Goal: Task Accomplishment & Management: Complete application form

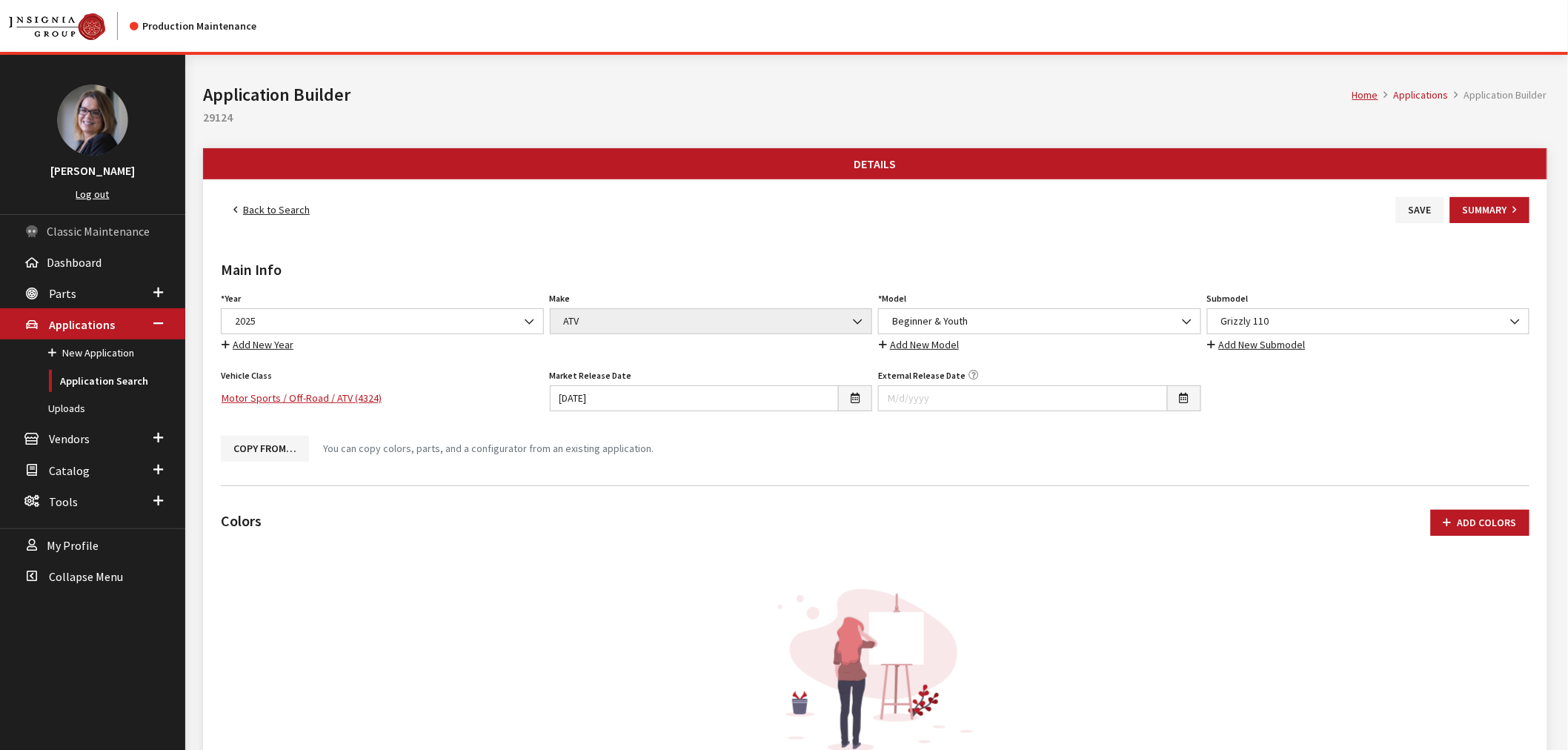
click at [95, 231] on span "Classic Maintenance" at bounding box center [99, 231] width 103 height 15
drag, startPoint x: 102, startPoint y: 176, endPoint x: 99, endPoint y: 187, distance: 11.4
click at [101, 181] on div "Kim Callahan Collins Log out" at bounding box center [93, 134] width 185 height 160
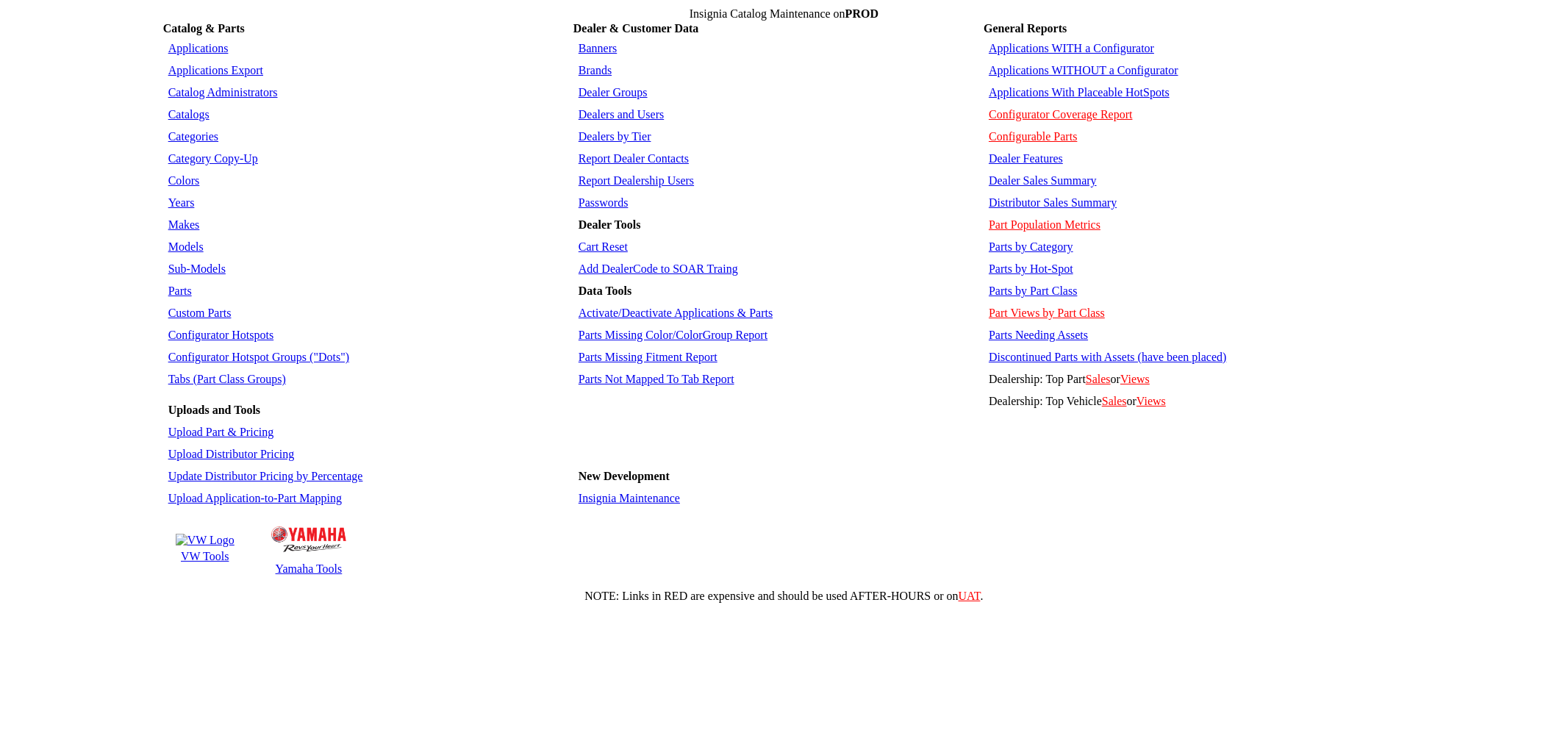
click at [612, 492] on link "Insignia Maintenance" at bounding box center [629, 497] width 101 height 13
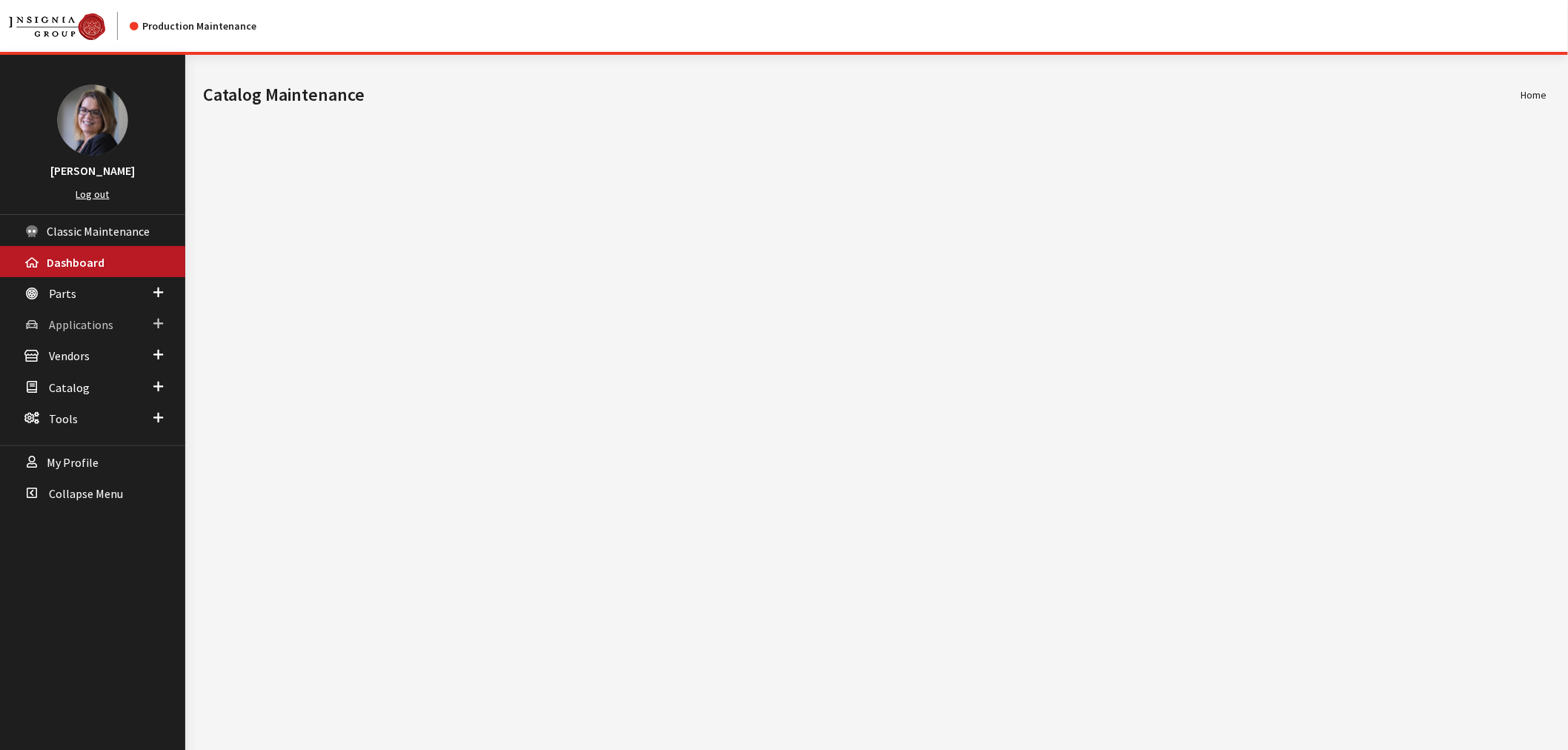
click at [160, 320] on span at bounding box center [158, 324] width 10 height 19
click at [156, 428] on span at bounding box center [158, 438] width 10 height 19
click at [69, 383] on link "Dealer Search" at bounding box center [93, 384] width 185 height 28
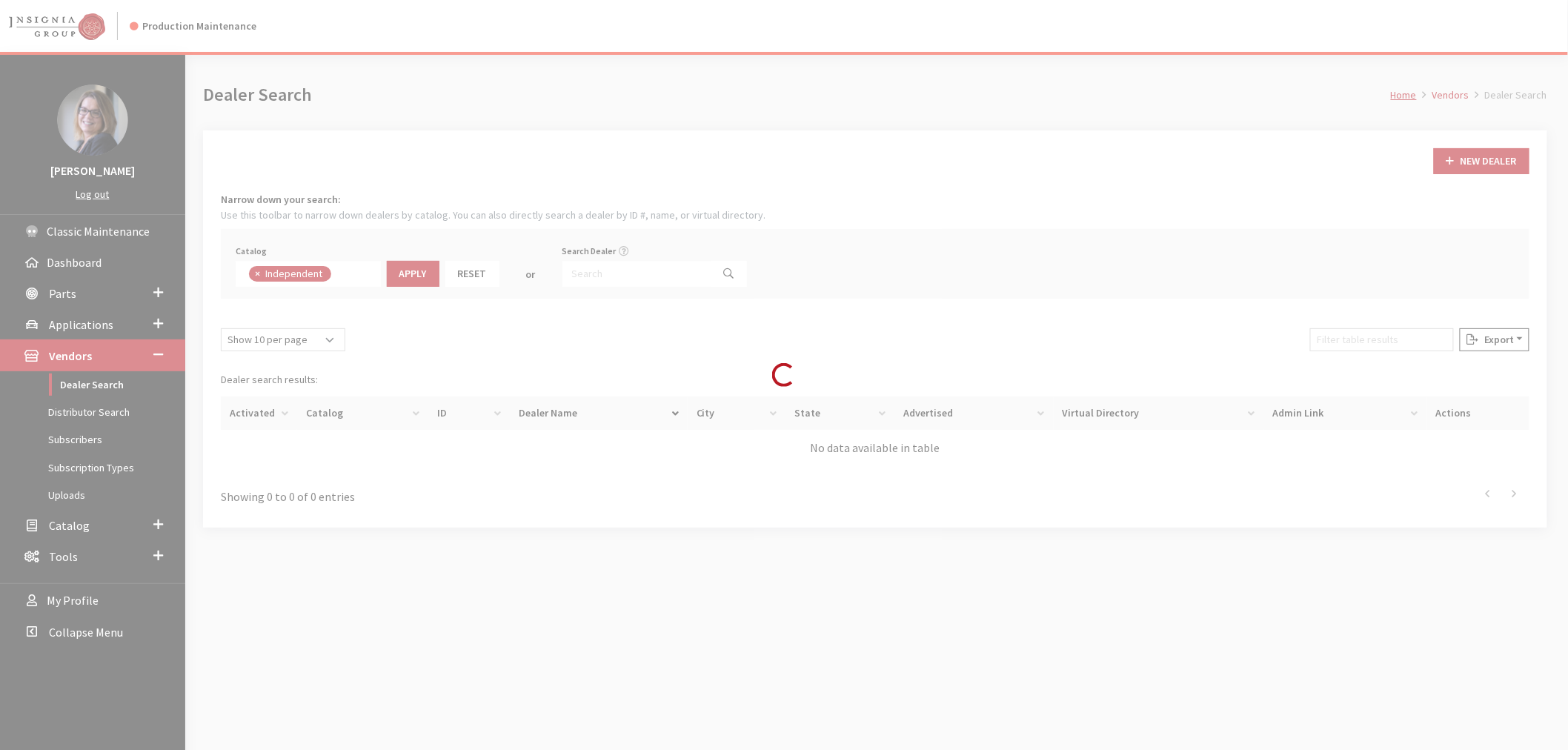
scroll to position [100, 0]
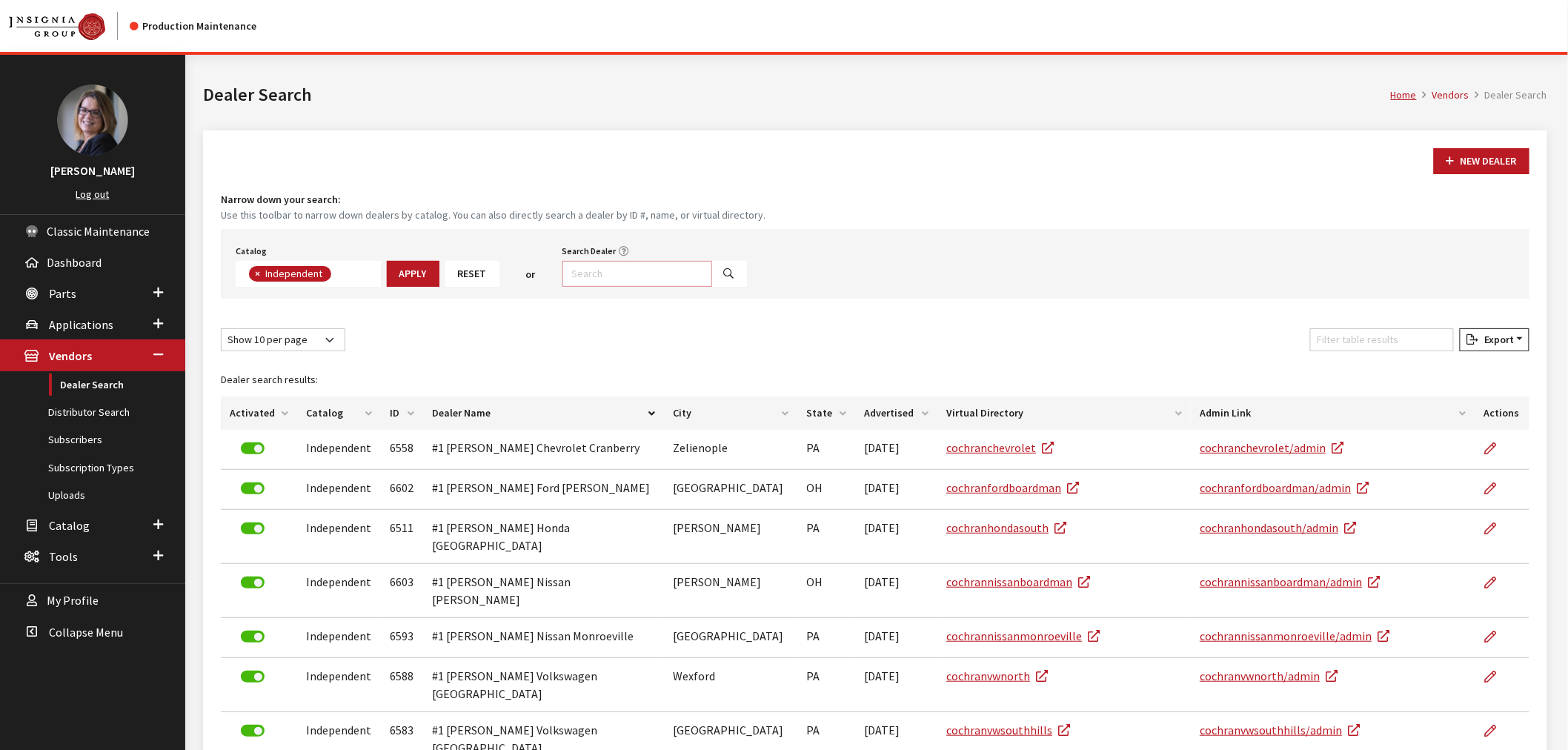
click at [619, 266] on input "Search Dealer" at bounding box center [637, 273] width 150 height 26
type input "ultimate"
click at [726, 275] on button "Search" at bounding box center [729, 273] width 36 height 26
select select
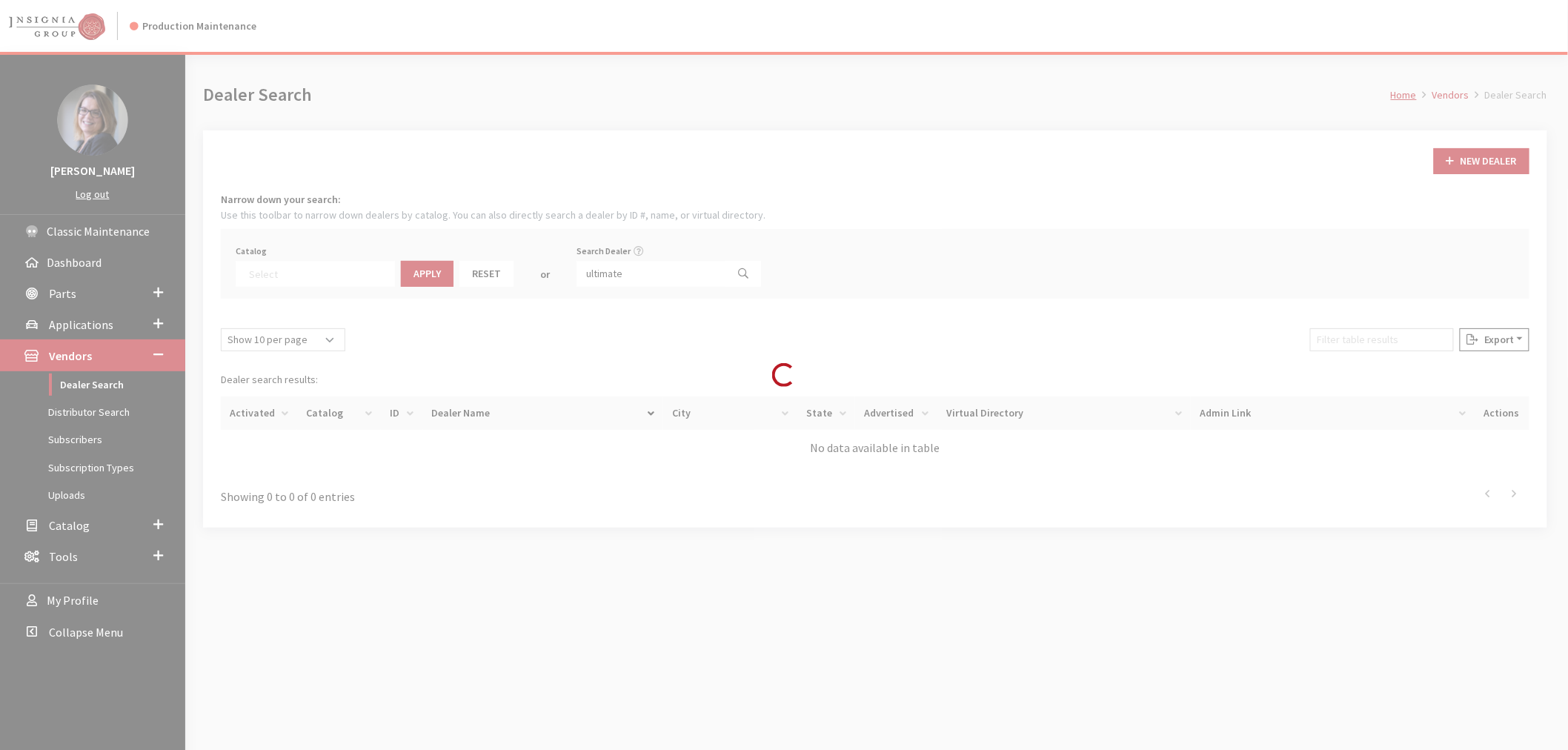
scroll to position [144, 0]
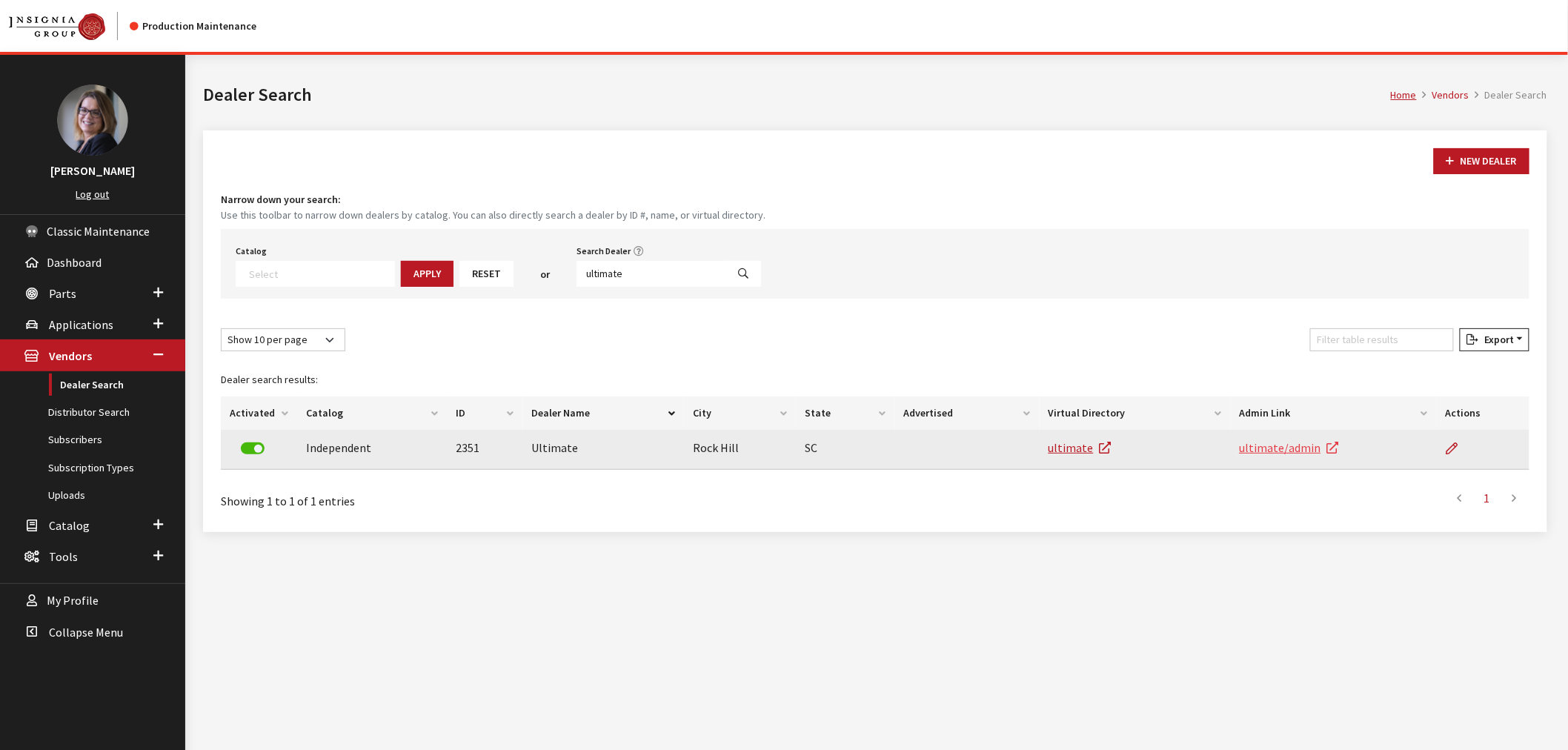
click at [1247, 440] on link "ultimate/admin" at bounding box center [1288, 448] width 99 height 15
click at [1081, 449] on link "ultimate" at bounding box center [1080, 448] width 63 height 15
click at [1457, 448] on icon at bounding box center [1452, 449] width 12 height 12
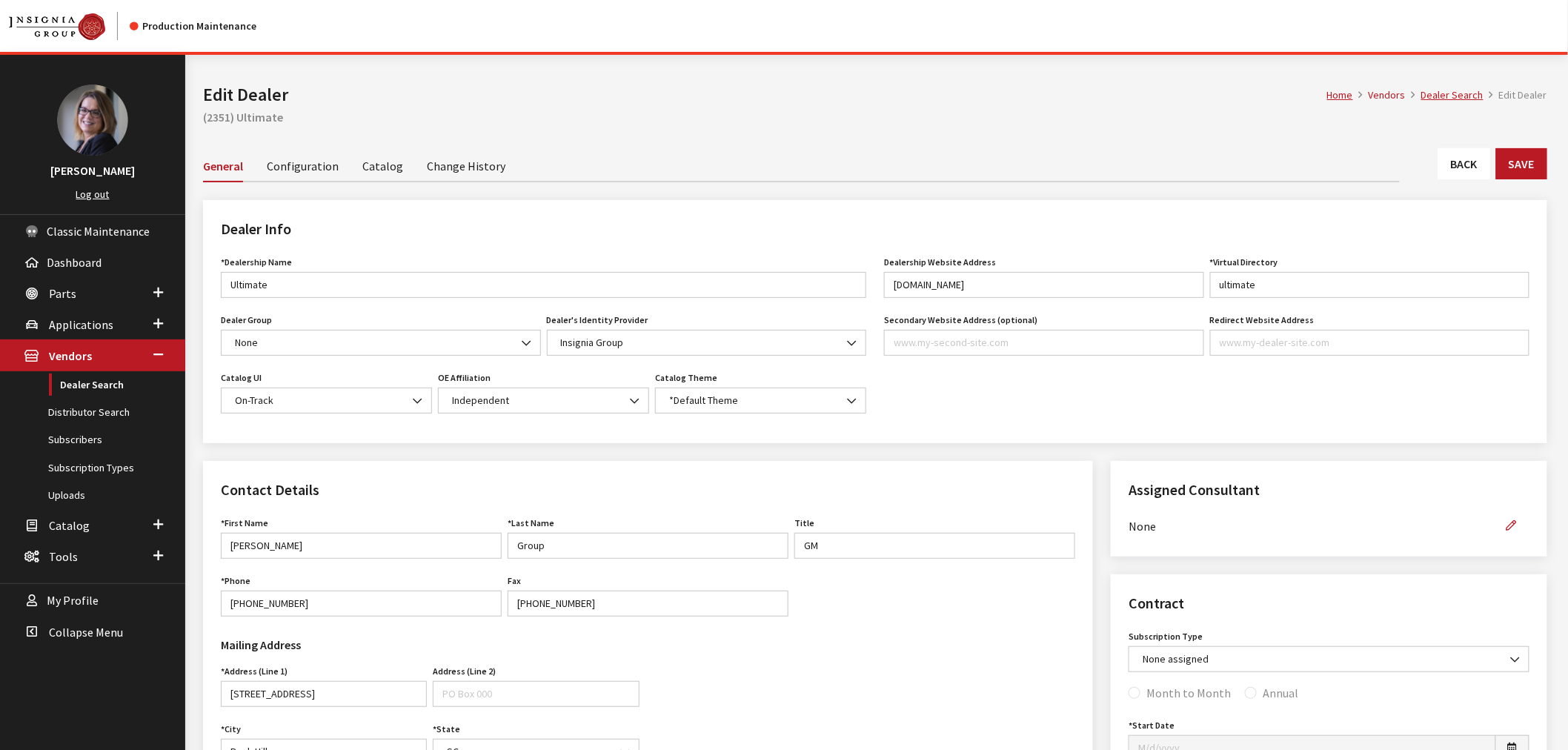
click at [293, 169] on link "Configuration" at bounding box center [302, 166] width 72 height 31
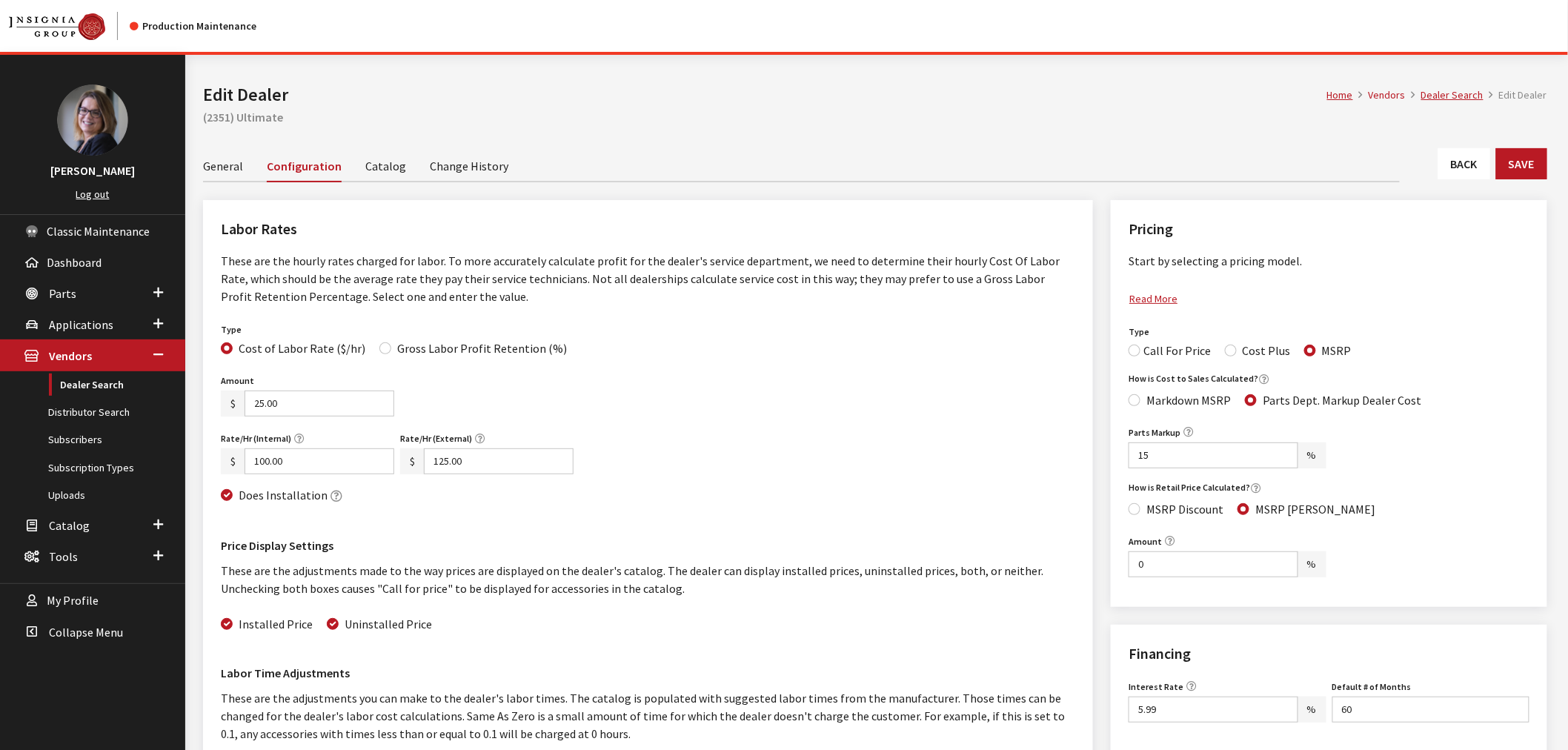
click at [367, 171] on link "Catalog" at bounding box center [385, 166] width 41 height 31
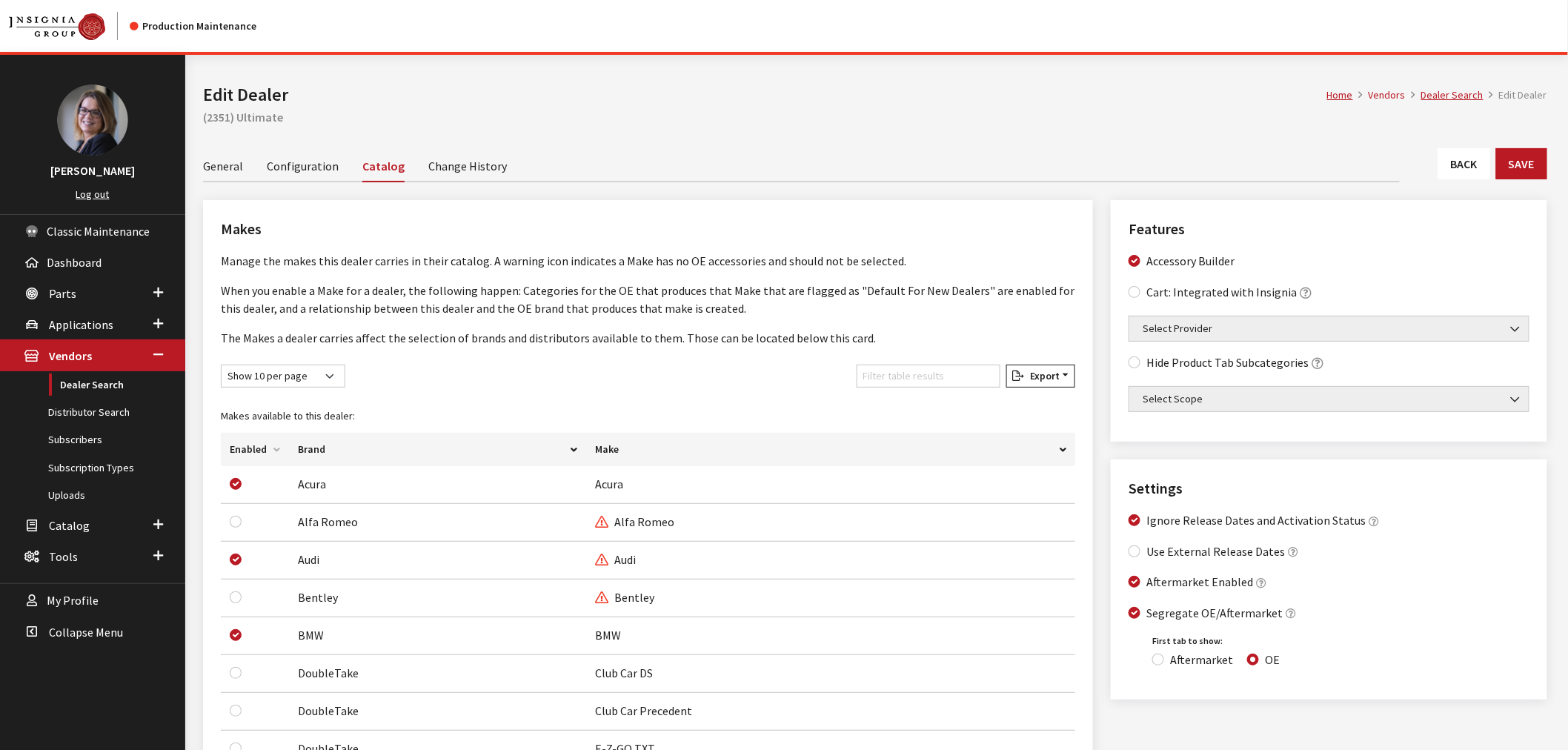
click at [464, 166] on link "Change History" at bounding box center [467, 166] width 78 height 31
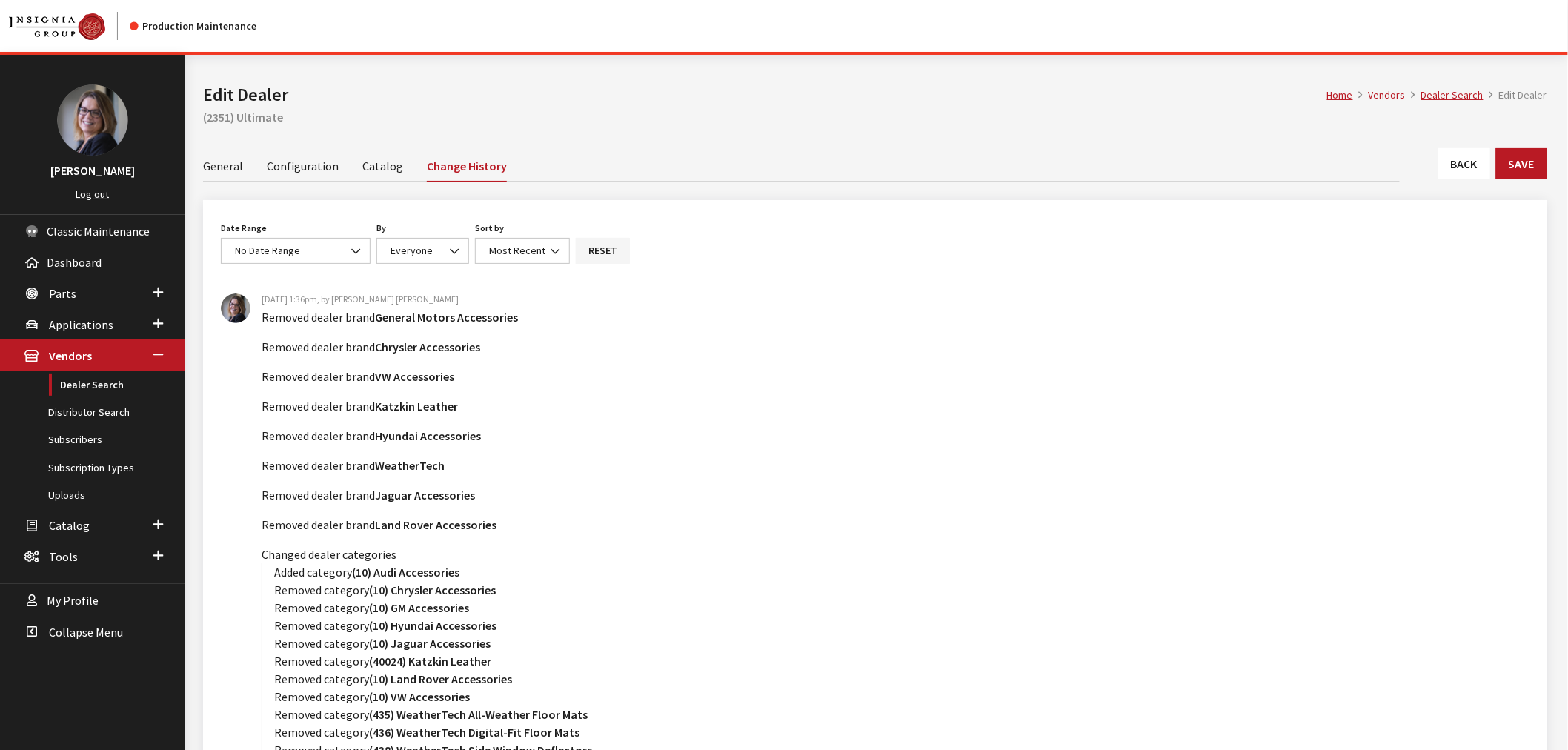
click at [230, 169] on link "General" at bounding box center [223, 166] width 40 height 31
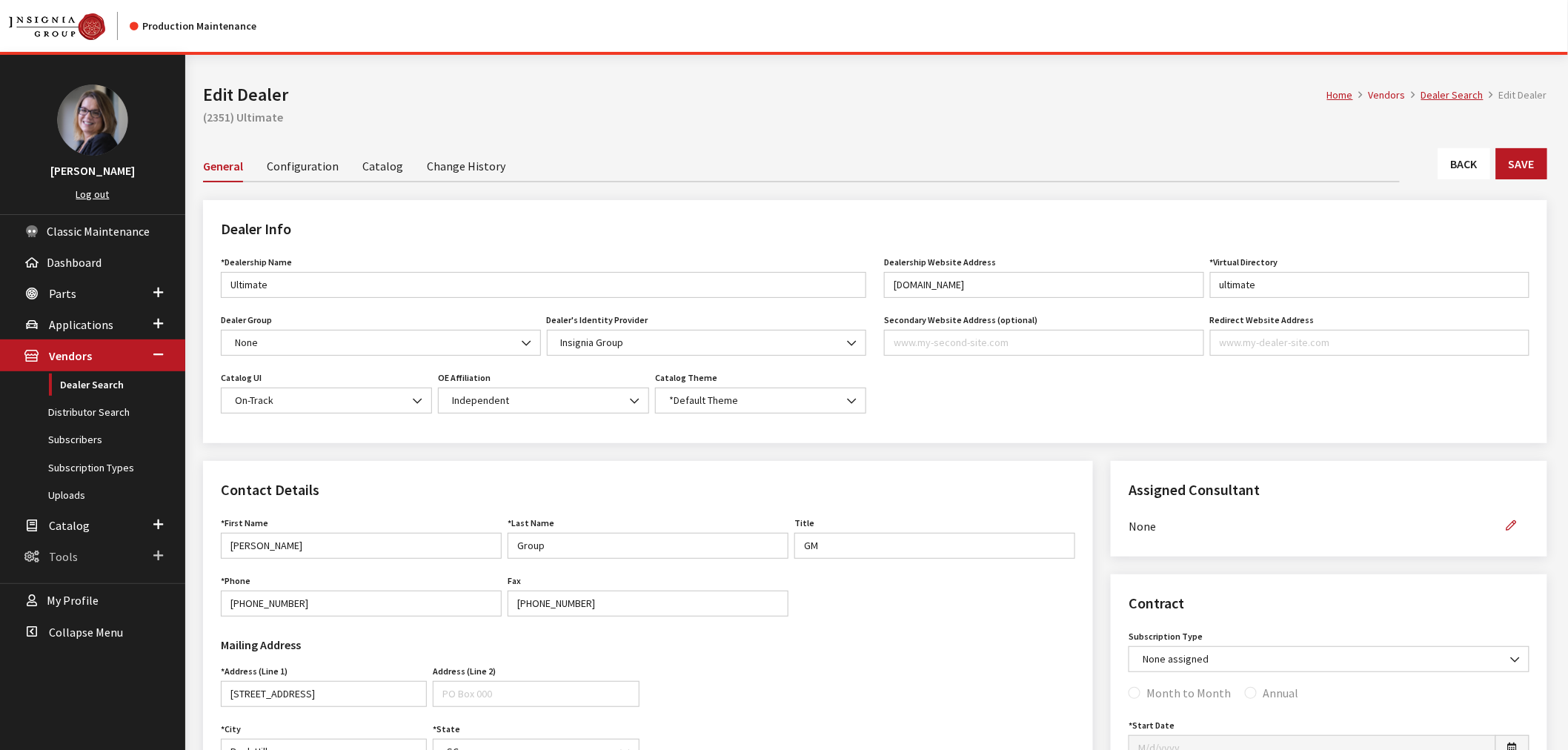
click at [157, 546] on span at bounding box center [158, 556] width 10 height 19
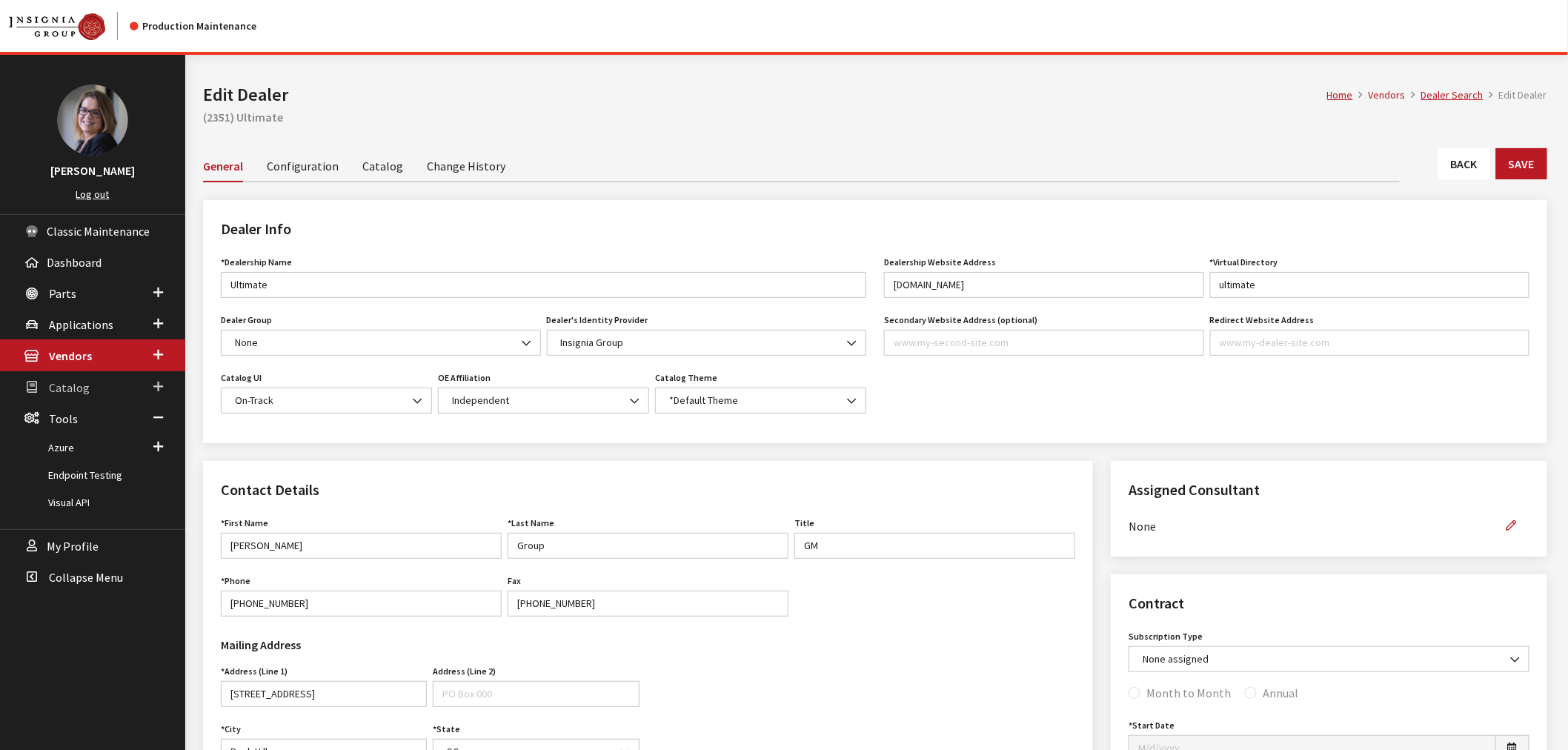
click at [160, 381] on span at bounding box center [158, 387] width 10 height 19
click at [68, 467] on link "Users" at bounding box center [93, 471] width 185 height 28
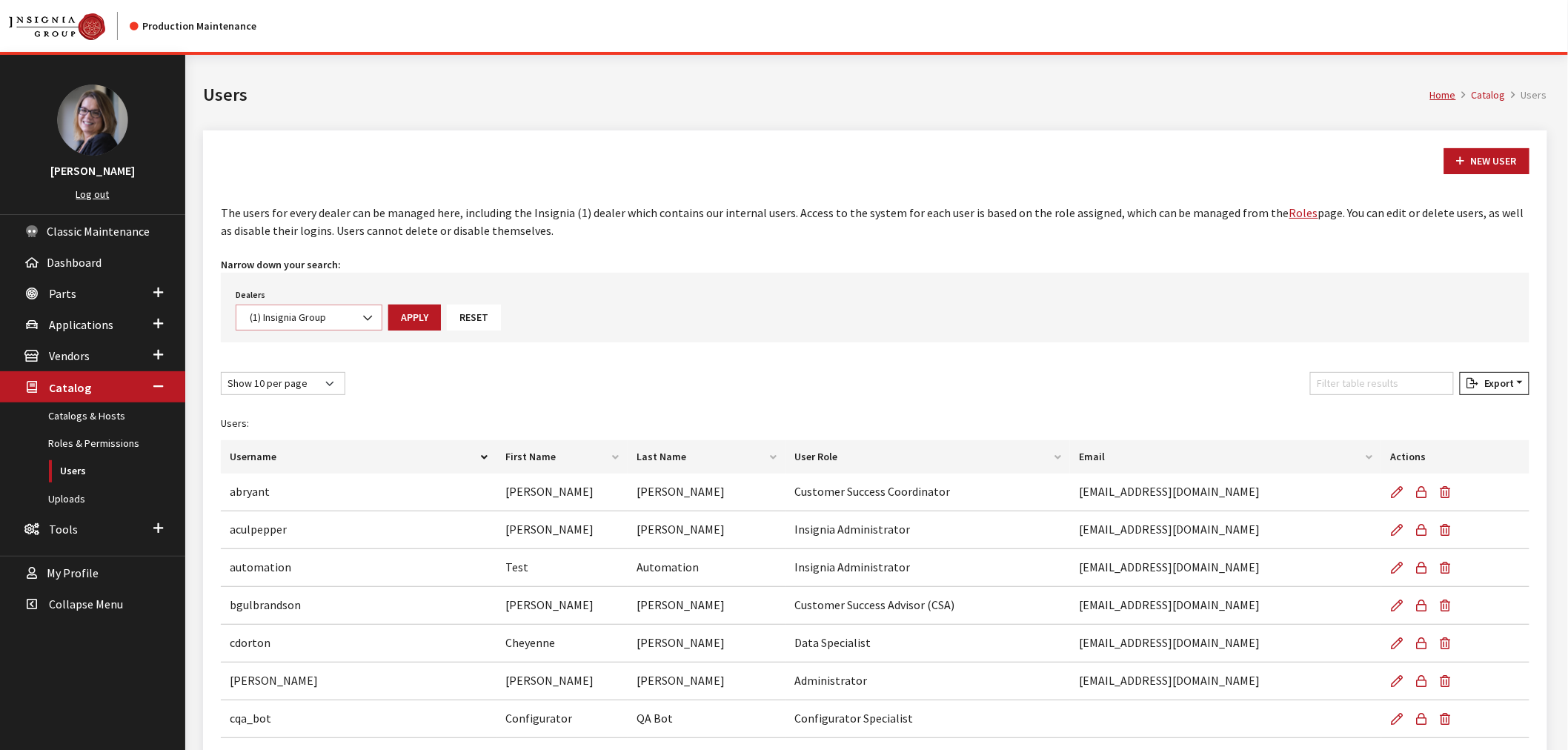
click at [347, 313] on span "(1) Insignia Group" at bounding box center [309, 317] width 128 height 16
click at [334, 347] on input "Search" at bounding box center [309, 349] width 130 height 25
type input "ultimate"
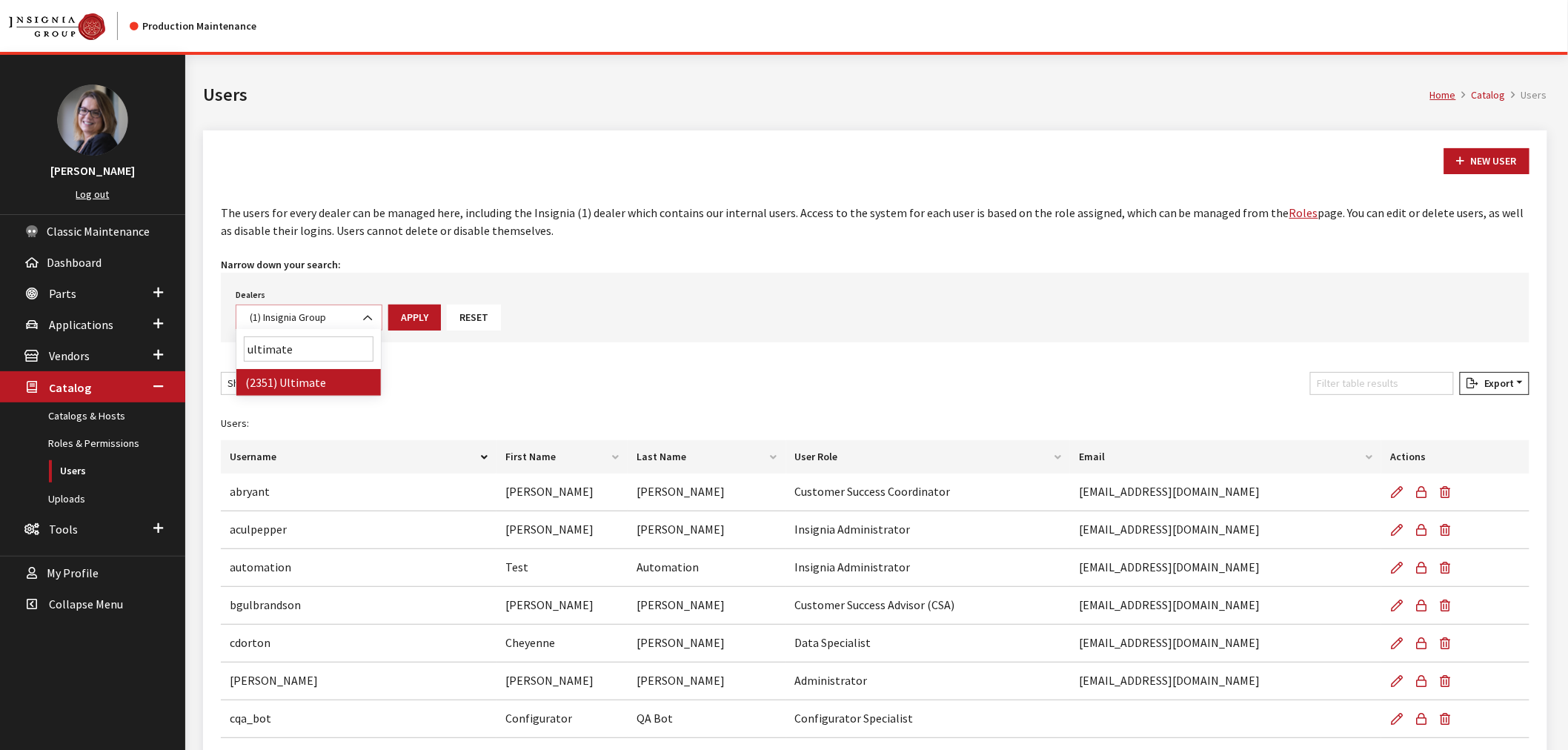
select select "2351"
click at [411, 324] on button "Apply" at bounding box center [404, 317] width 52 height 26
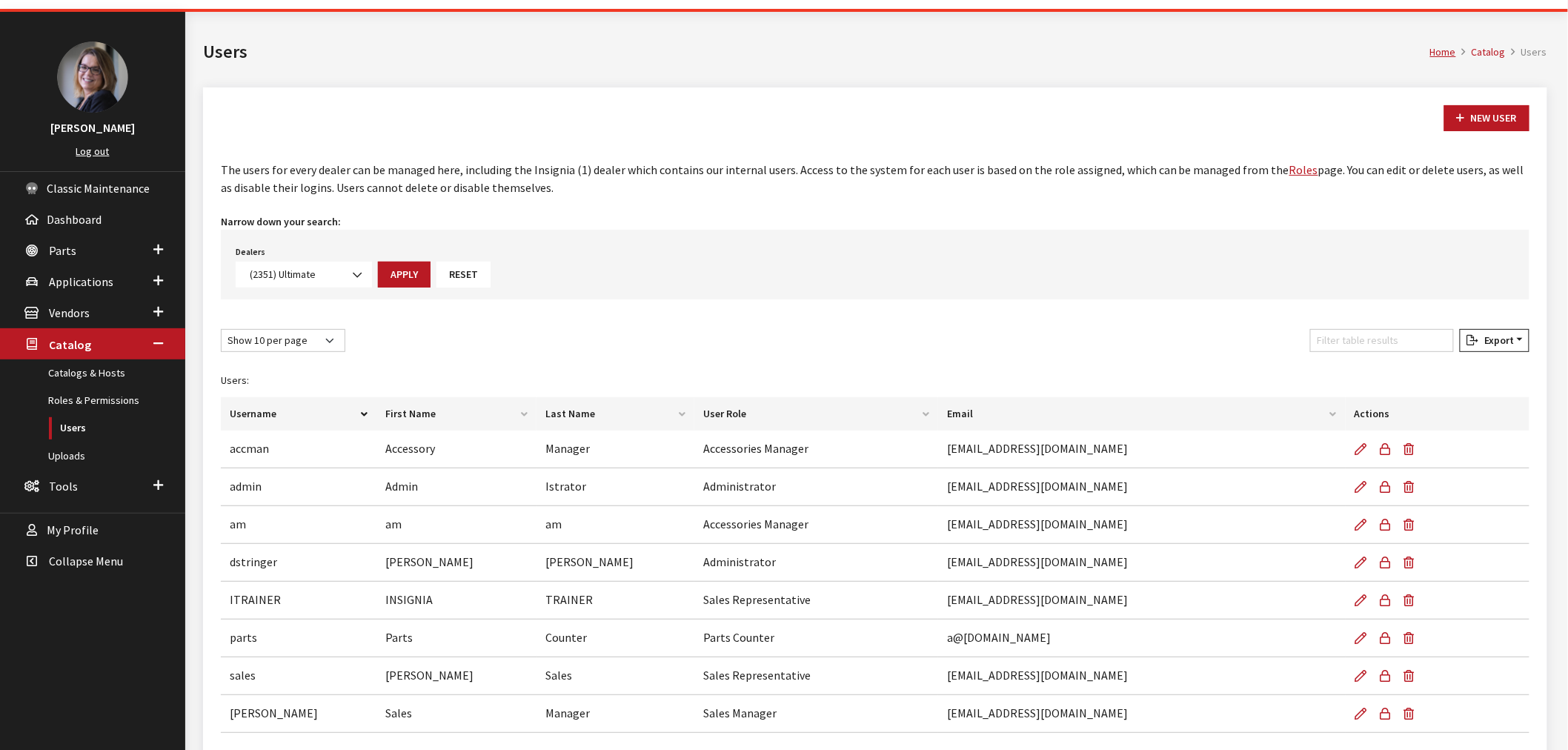
scroll to position [82, 0]
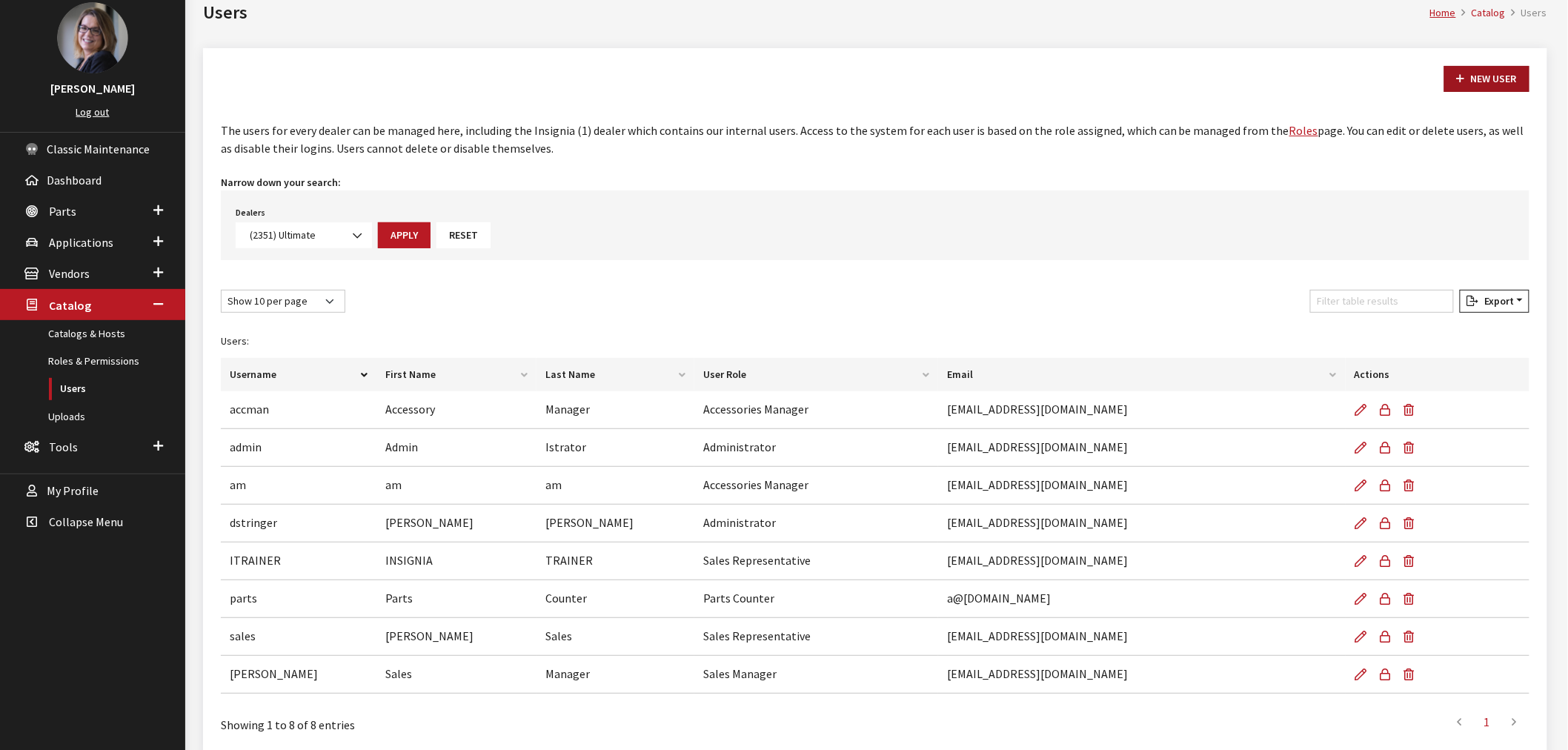
click at [1523, 66] on link "New User" at bounding box center [1487, 78] width 85 height 26
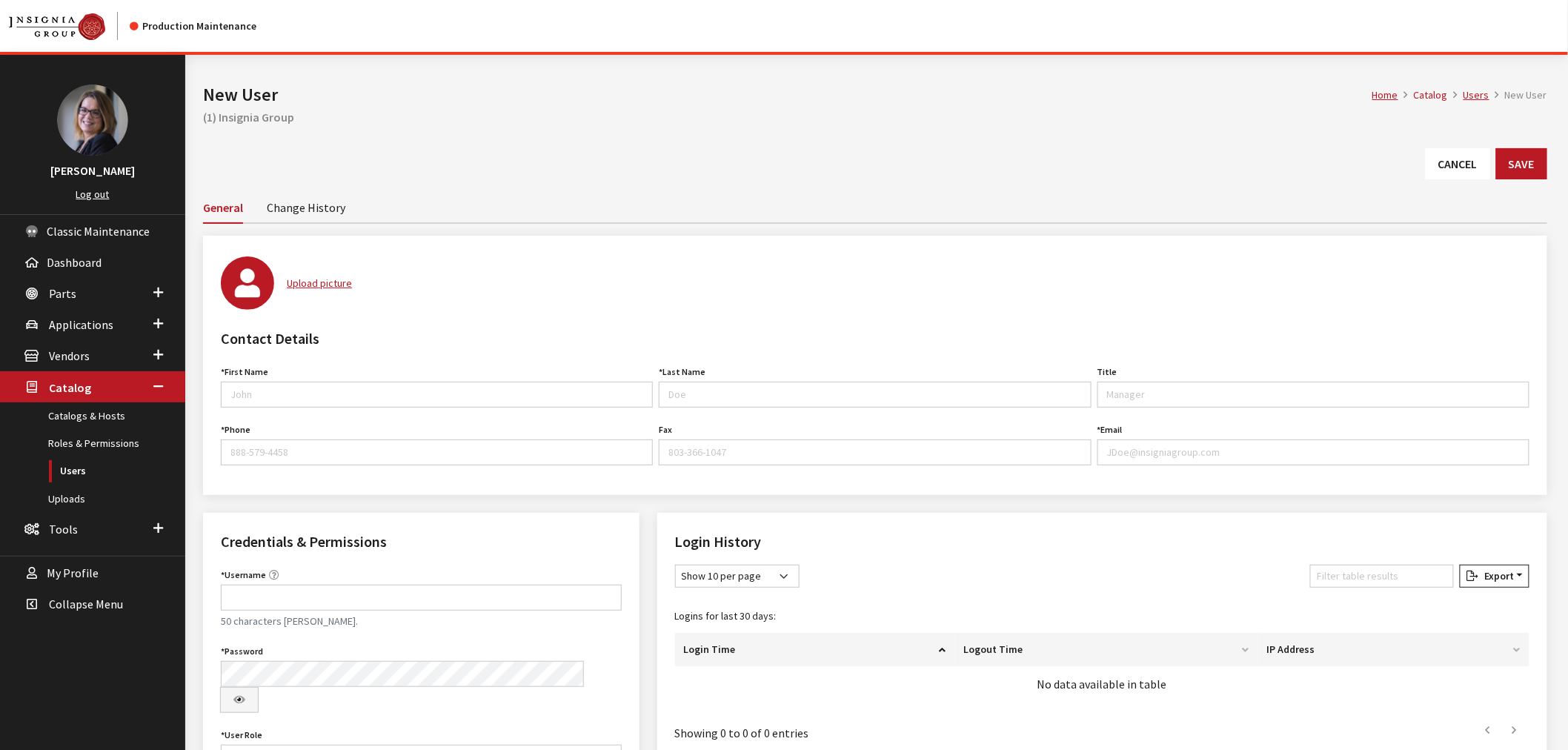
click at [340, 406] on div "First Name First Name is required. Last Name Last Name is required. Title Canno…" at bounding box center [875, 419] width 1314 height 116
click at [354, 393] on input "First Name" at bounding box center [437, 394] width 432 height 26
type input "[PERSON_NAME]"
click at [708, 391] on input "Last Name" at bounding box center [875, 394] width 432 height 26
type input "Collins"
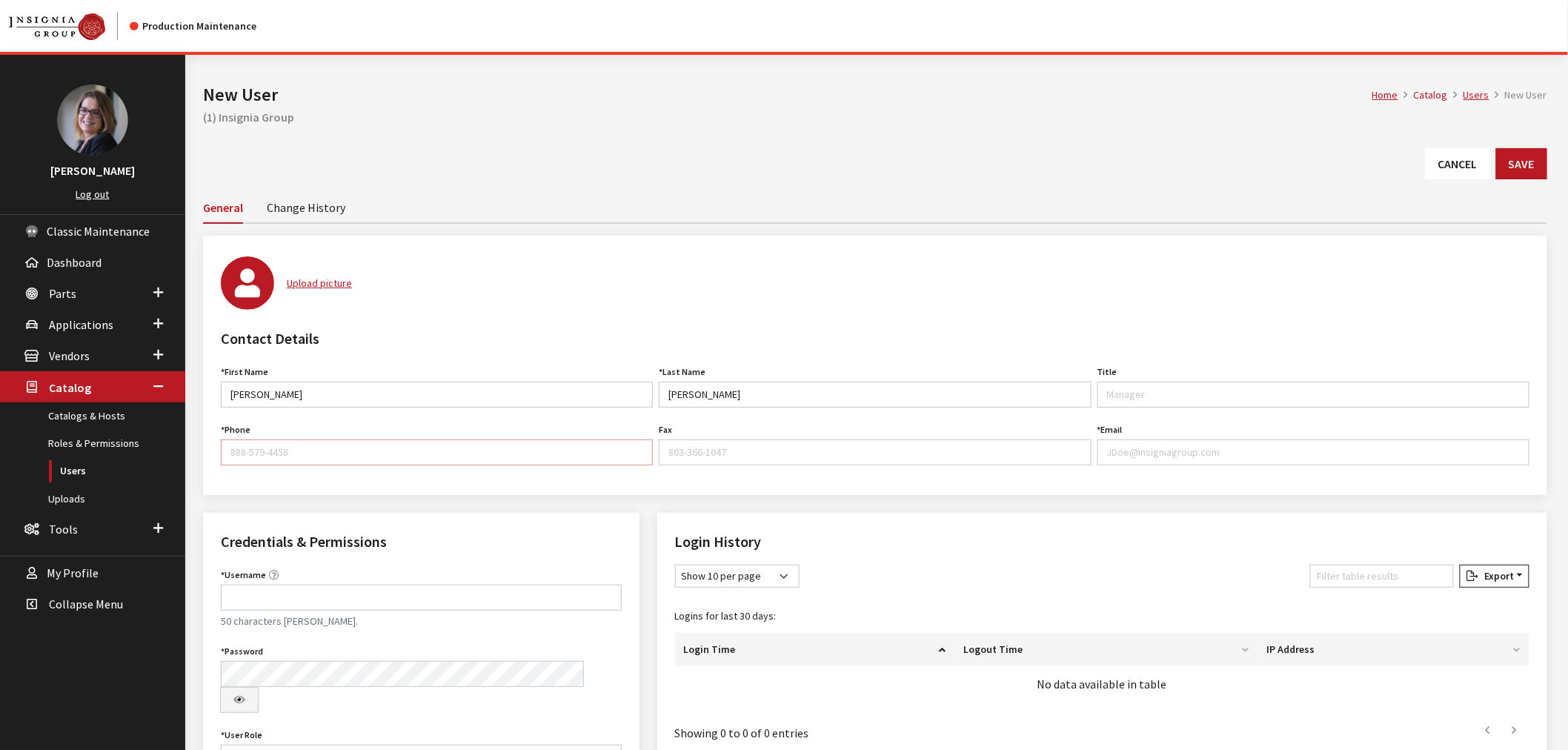
click at [486, 452] on input "Phone" at bounding box center [437, 452] width 432 height 26
type input "888-888-8888"
click at [1240, 443] on input "Email" at bounding box center [1313, 452] width 432 height 26
type input "[EMAIL_ADDRESS][DOMAIN_NAME]"
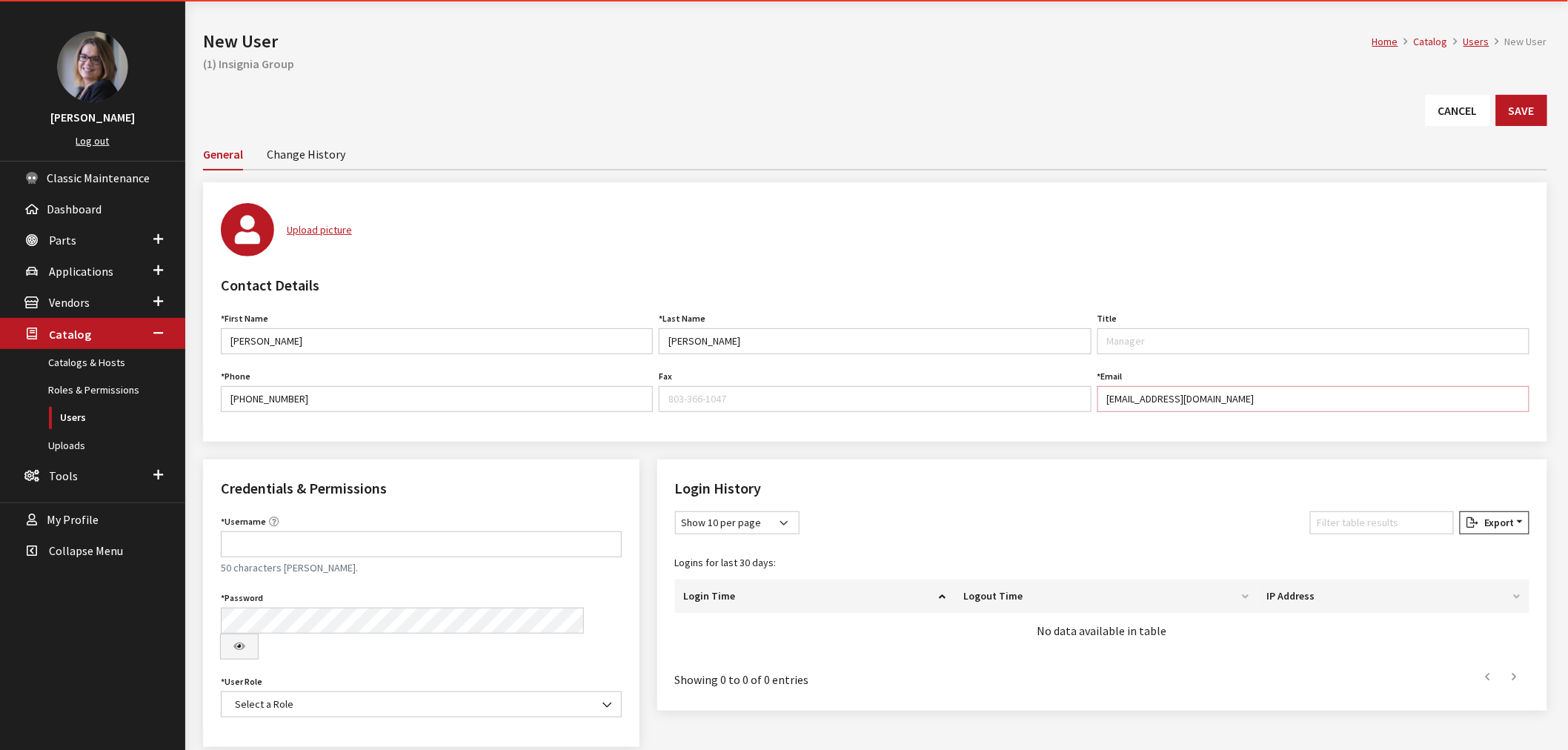
scroll to position [78, 0]
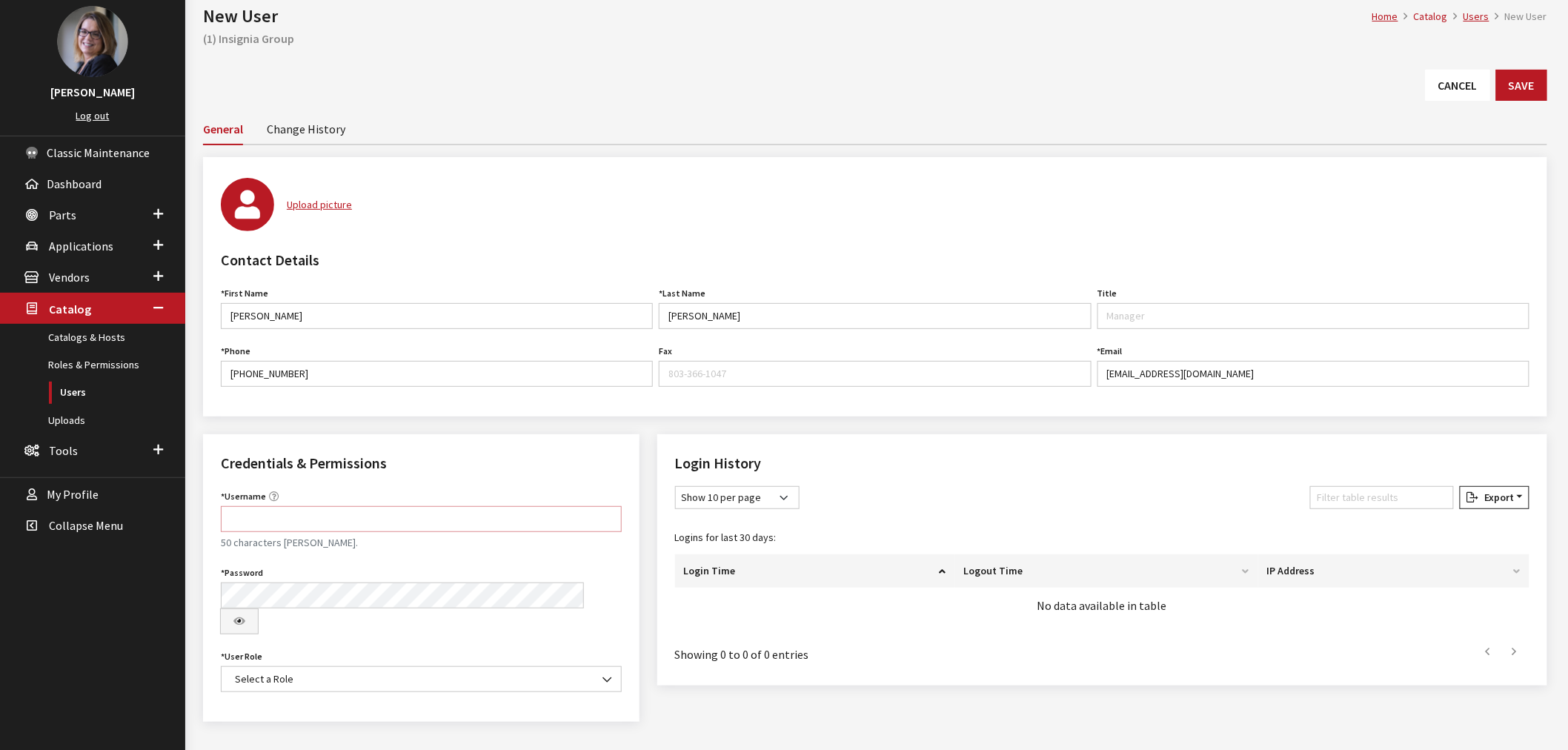
click at [260, 516] on input "Username" at bounding box center [421, 519] width 401 height 26
type input "KCC"
click at [315, 672] on span "Select a Role" at bounding box center [421, 679] width 381 height 16
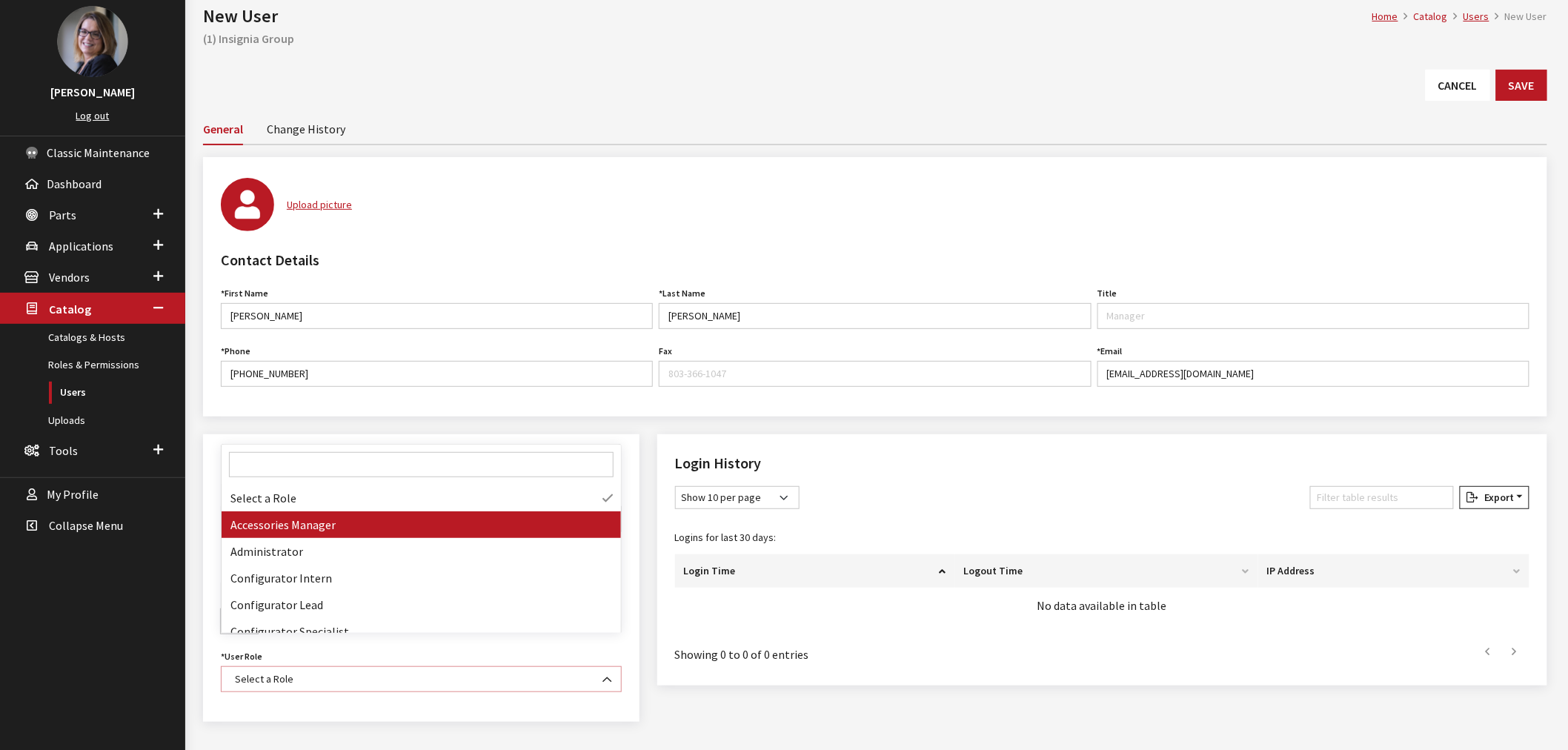
select select "15"
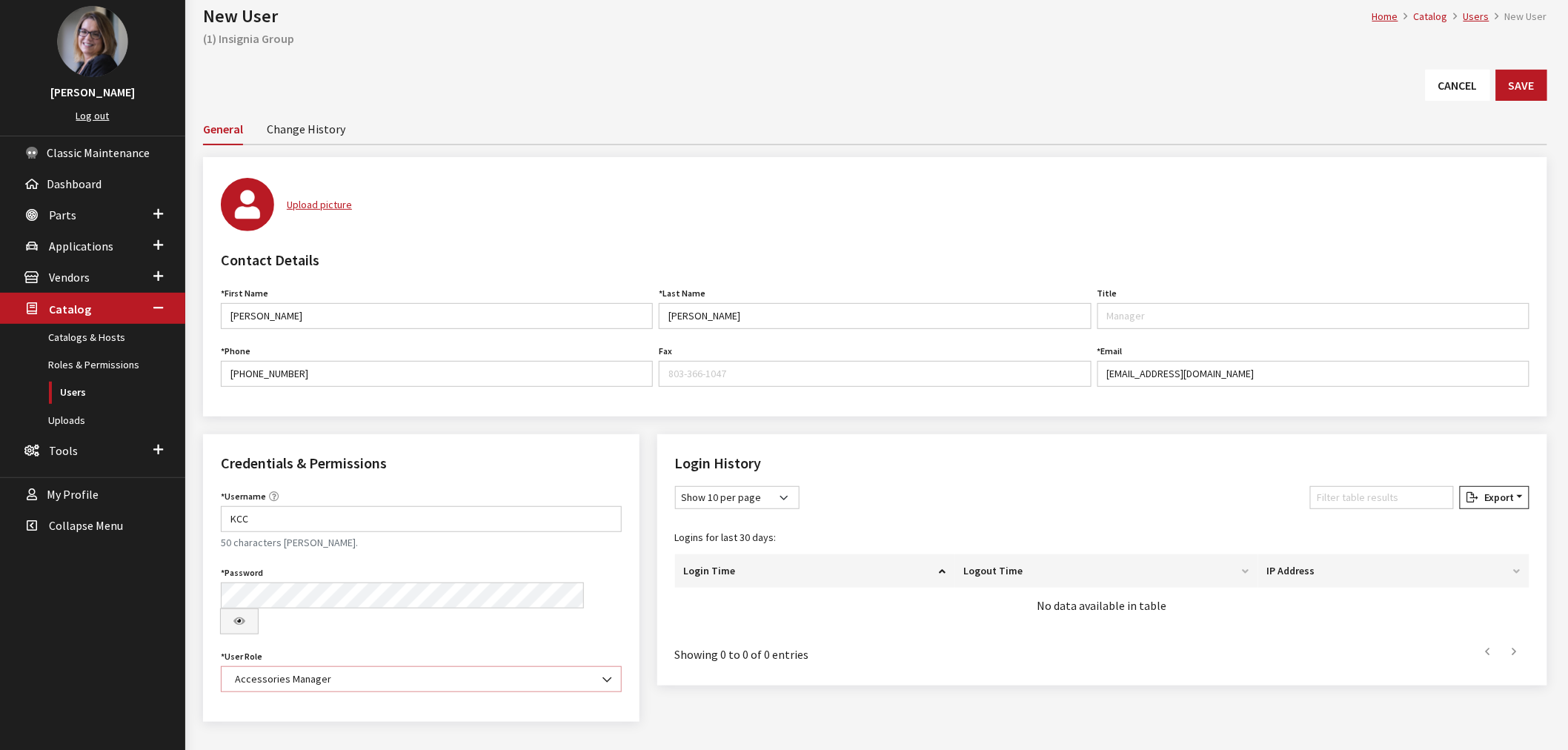
click at [469, 672] on span "Accessories Manager" at bounding box center [421, 679] width 381 height 16
click at [1528, 91] on button "Save" at bounding box center [1522, 85] width 51 height 31
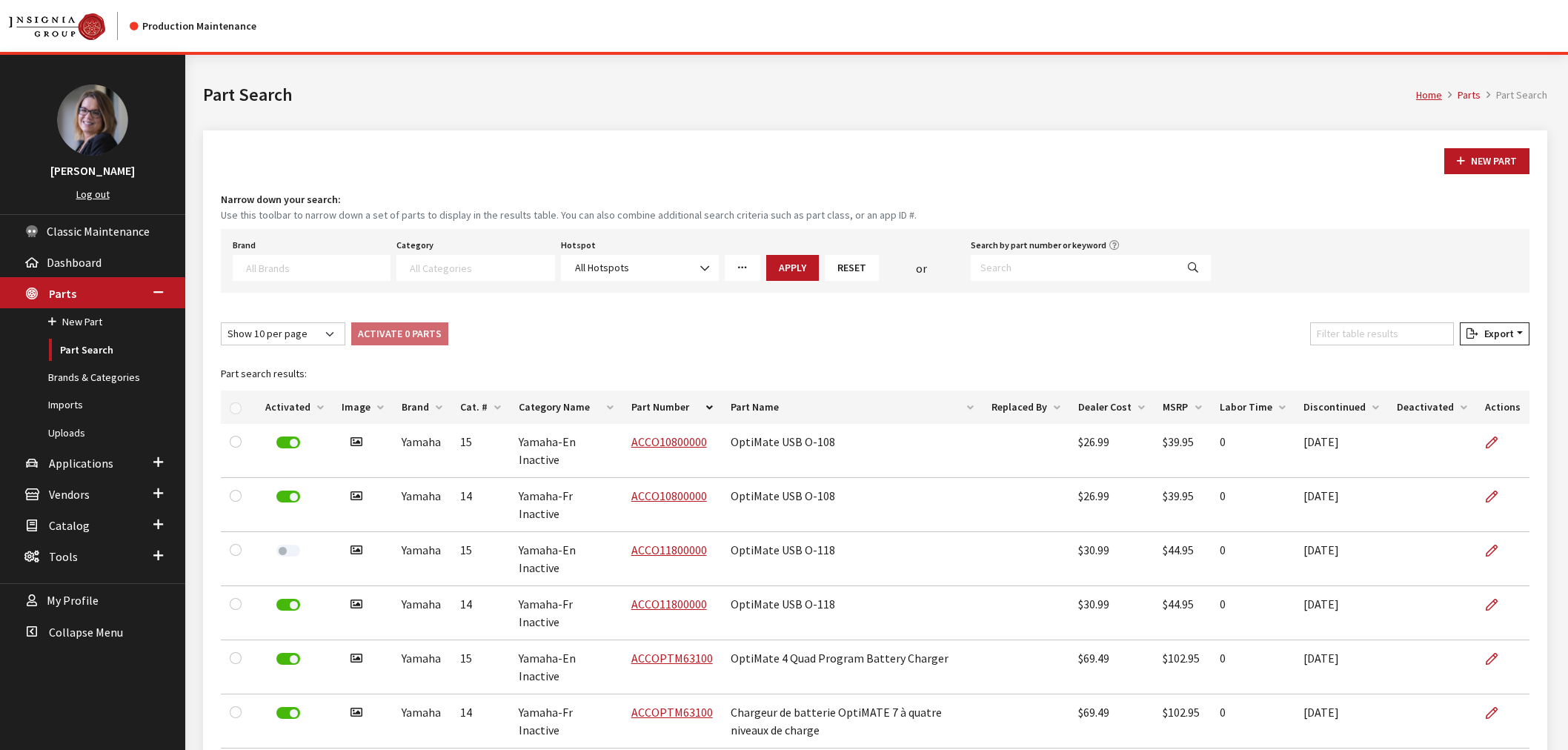
select select
